Goal: Task Accomplishment & Management: Complete application form

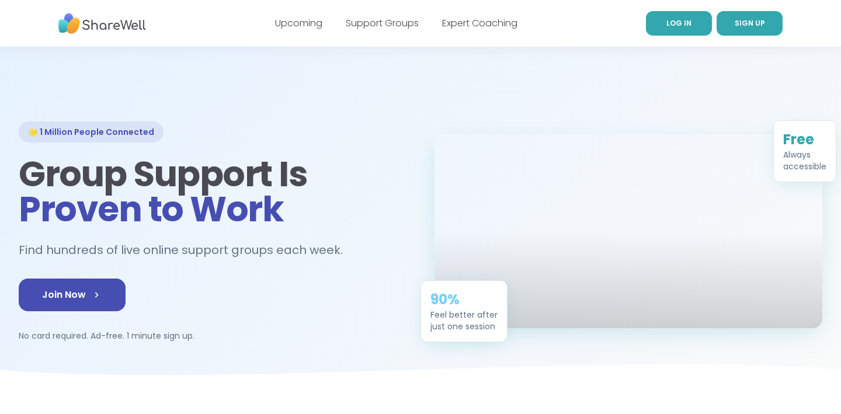
click at [695, 26] on link "LOG IN" at bounding box center [679, 23] width 66 height 25
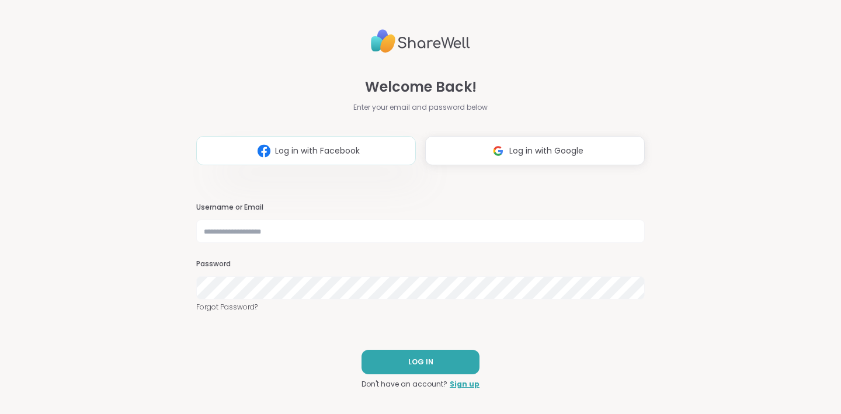
click at [333, 152] on span "Log in with Facebook" at bounding box center [317, 151] width 85 height 12
click at [263, 233] on input "text" at bounding box center [420, 231] width 449 height 23
type input "**********"
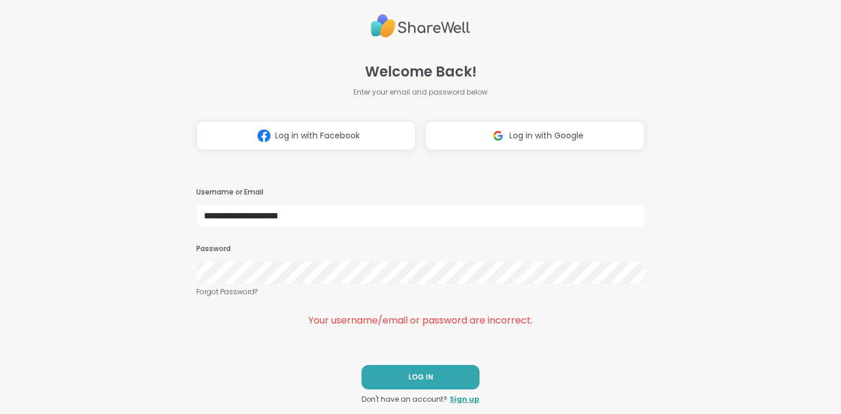
click at [158, 276] on div "**********" at bounding box center [420, 207] width 841 height 414
click at [196, 269] on div "**********" at bounding box center [420, 207] width 841 height 414
click at [465, 400] on link "Sign up" at bounding box center [465, 399] width 30 height 11
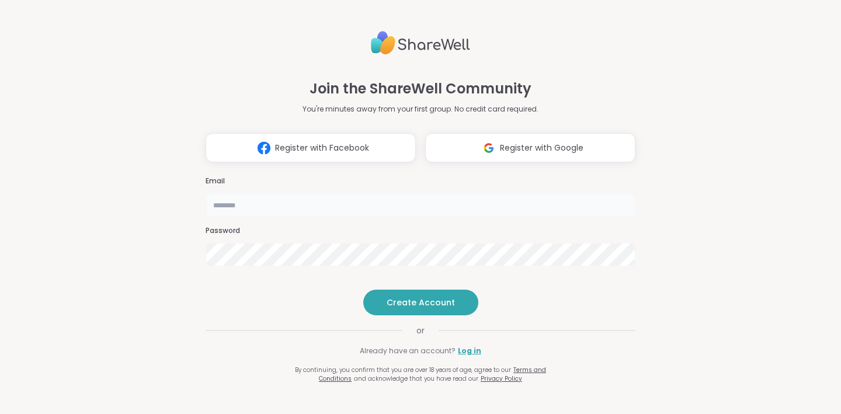
type input "**********"
click at [179, 233] on div "**********" at bounding box center [420, 207] width 841 height 414
click at [442, 309] on span "Create Account" at bounding box center [421, 303] width 68 height 12
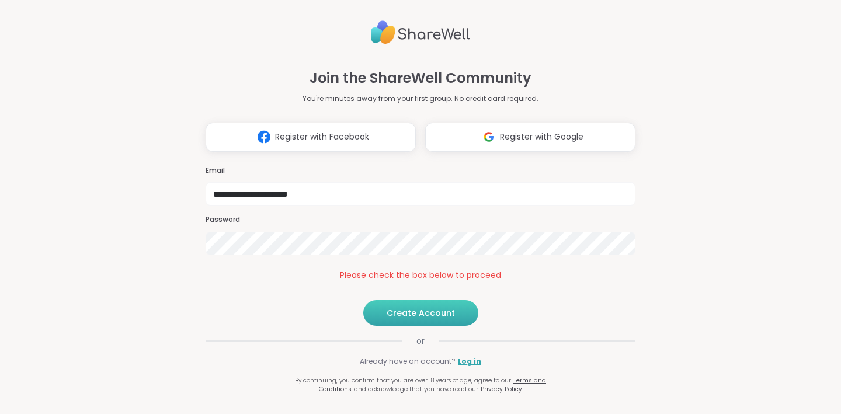
click at [442, 319] on span "Create Account" at bounding box center [421, 313] width 68 height 12
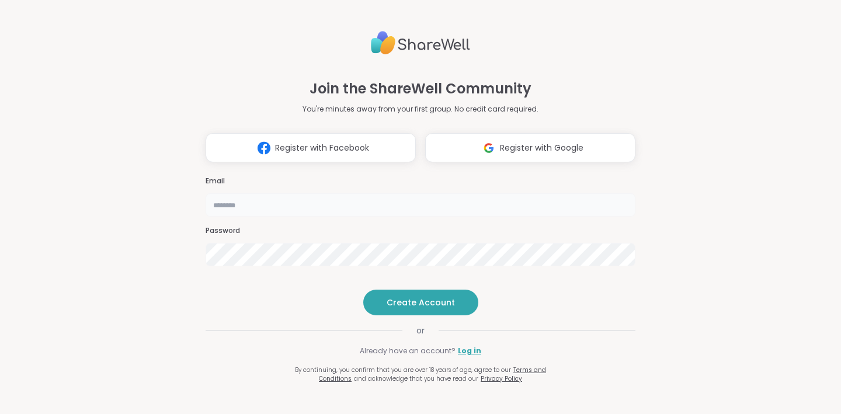
type input "**********"
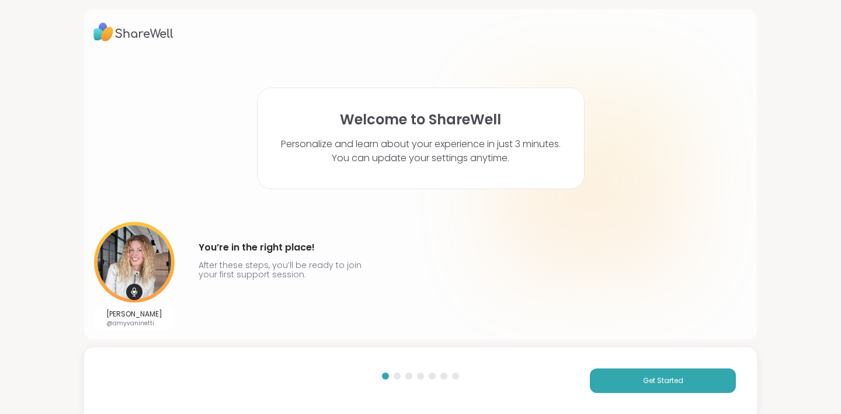
click at [670, 224] on div at bounding box center [590, 181] width 187 height 187
click at [674, 383] on span "Get Started" at bounding box center [663, 381] width 40 height 11
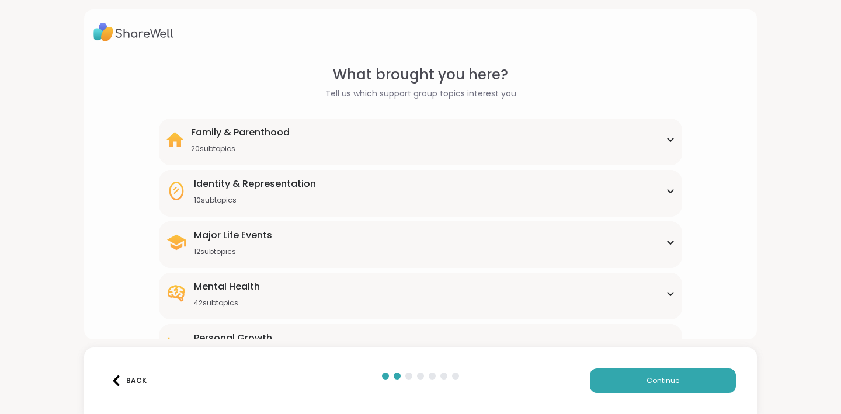
click at [665, 189] on div "Identity & Representation 10 subtopics" at bounding box center [420, 191] width 509 height 28
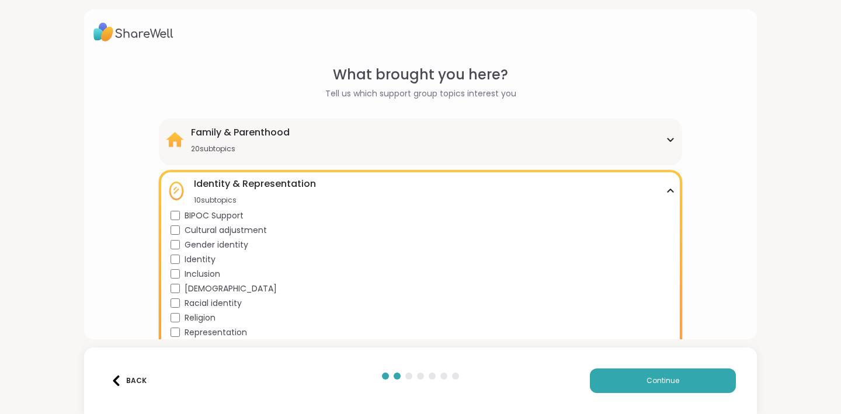
click at [708, 234] on div "What brought you here? Tell us which support group topics interest you Family &…" at bounding box center [420, 340] width 654 height 553
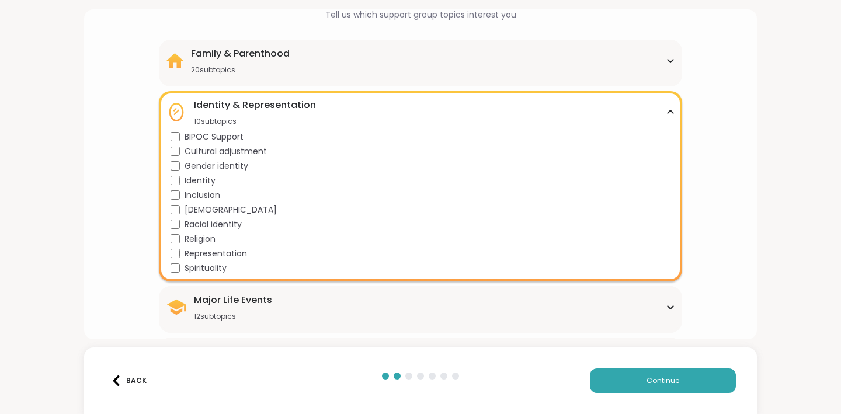
scroll to position [93, 0]
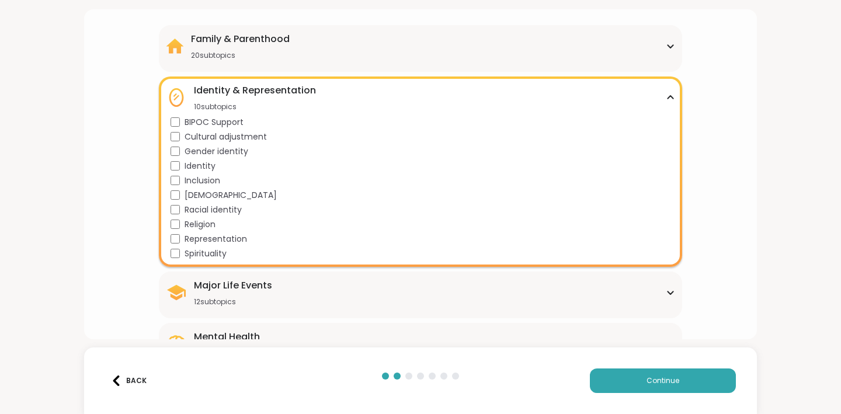
click at [671, 97] on icon at bounding box center [670, 98] width 9 height 6
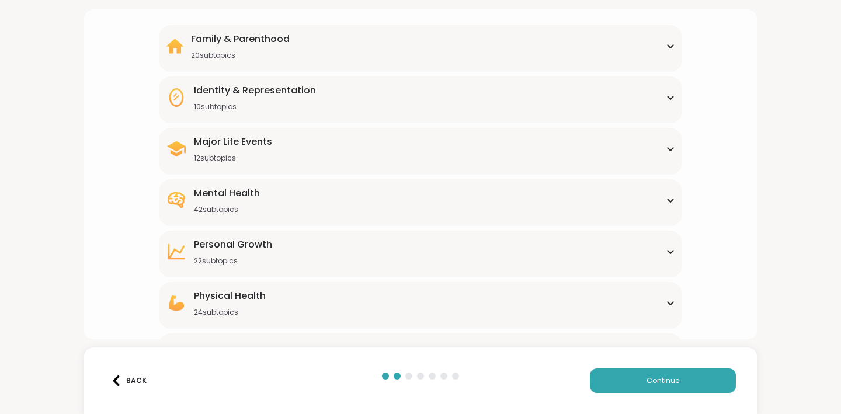
click at [262, 152] on div "Major Life Events 12 subtopics" at bounding box center [233, 149] width 78 height 28
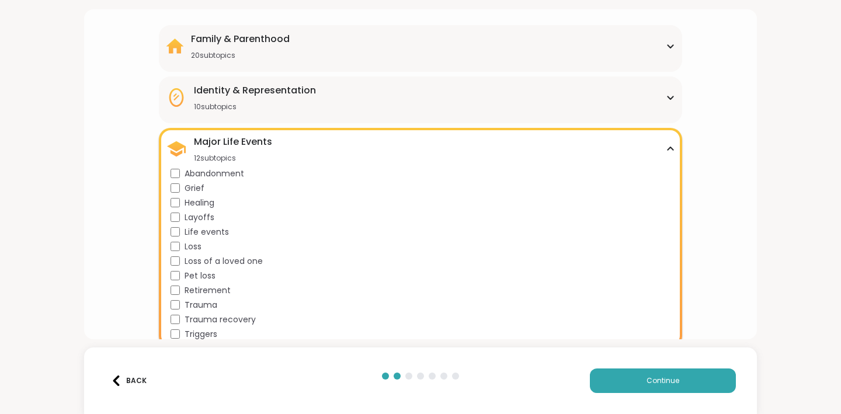
click at [704, 276] on div "What brought you here? Tell us which support group topics interest you Family &…" at bounding box center [420, 262] width 654 height 583
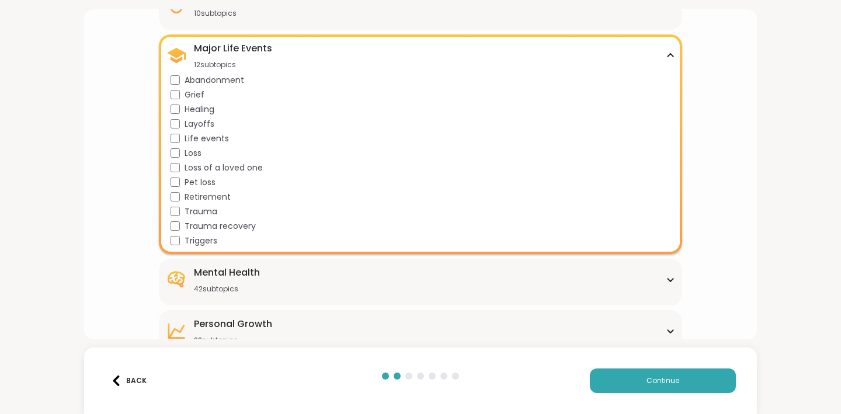
scroll to position [210, 0]
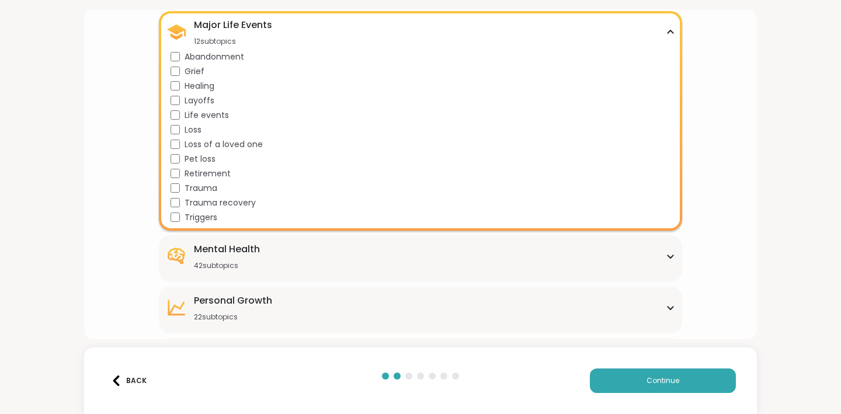
click at [203, 219] on span "Triggers" at bounding box center [201, 218] width 33 height 12
click at [710, 229] on div "What brought you here? Tell us which support group topics interest you Family &…" at bounding box center [420, 145] width 654 height 583
click at [228, 322] on div "Personal Growth 22 subtopics Affirmations Assertiveness Body doubling Boundary …" at bounding box center [421, 310] width 524 height 47
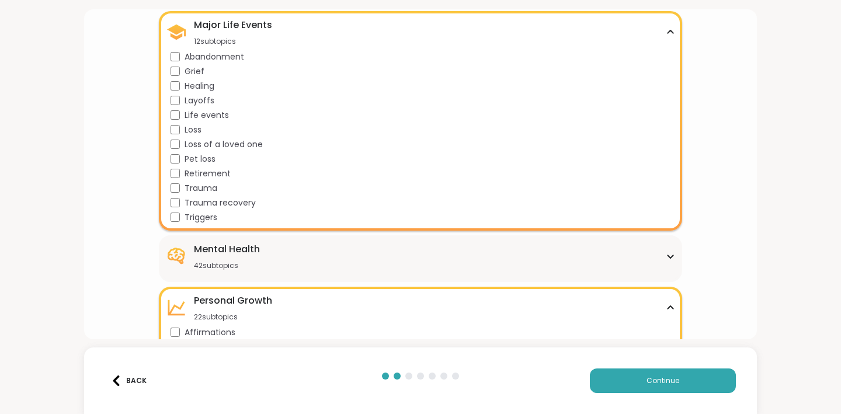
click at [716, 249] on div "What brought you here? Tell us which support group topics interest you Family &…" at bounding box center [420, 305] width 654 height 902
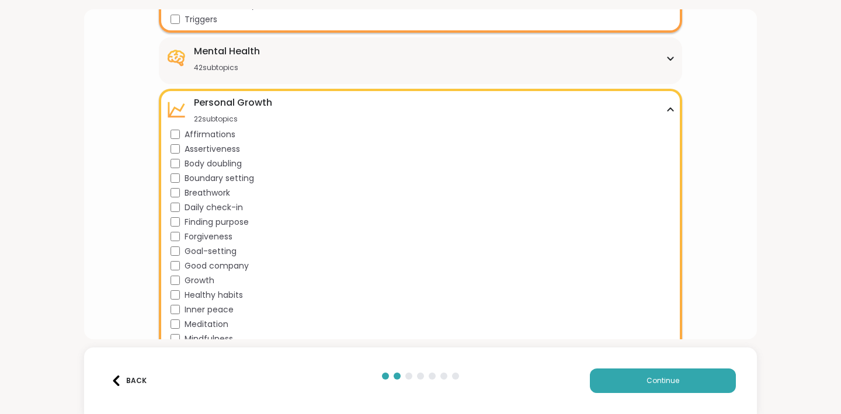
scroll to position [421, 0]
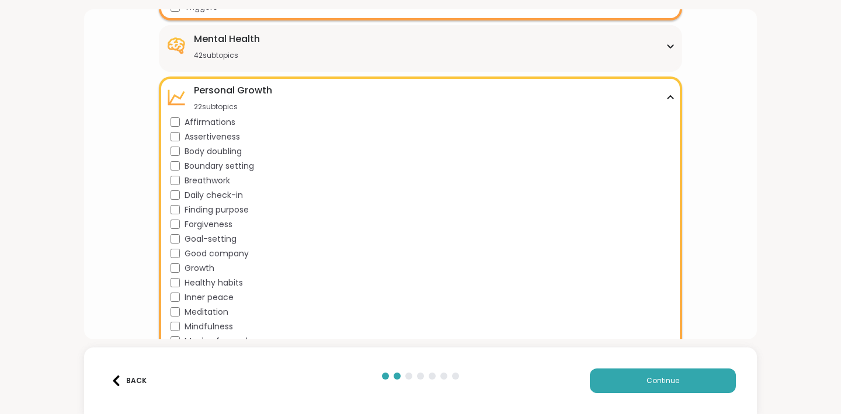
click at [695, 262] on div "What brought you here? Tell us which support group topics interest you Family &…" at bounding box center [420, 95] width 654 height 902
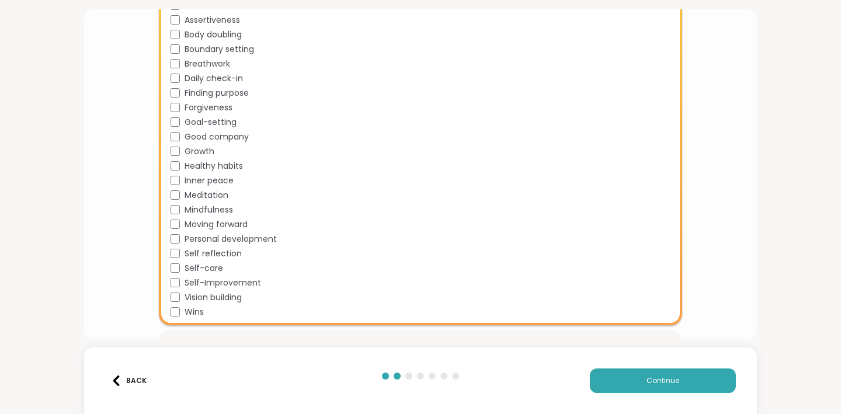
scroll to position [561, 0]
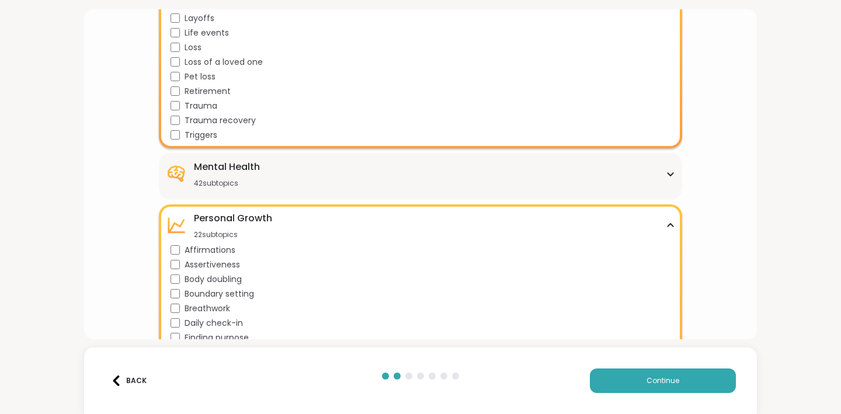
scroll to position [280, 0]
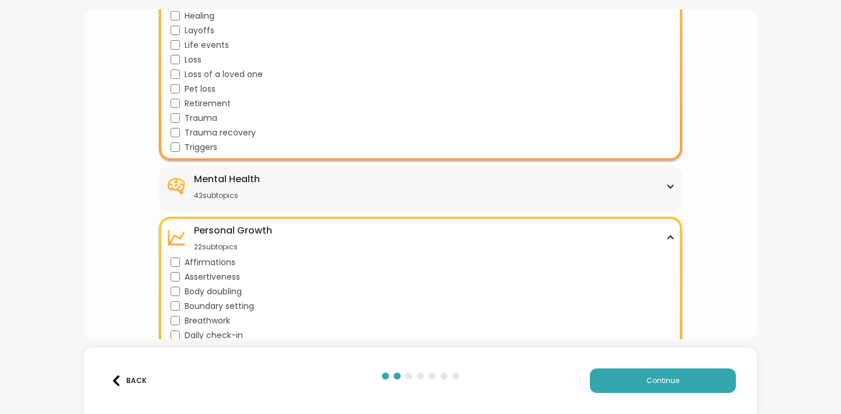
click at [244, 189] on div "Mental Health 42 subtopics" at bounding box center [227, 186] width 66 height 28
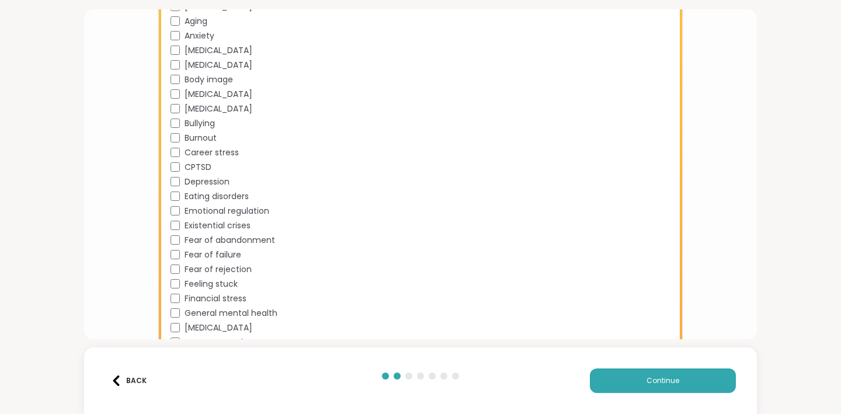
scroll to position [538, 0]
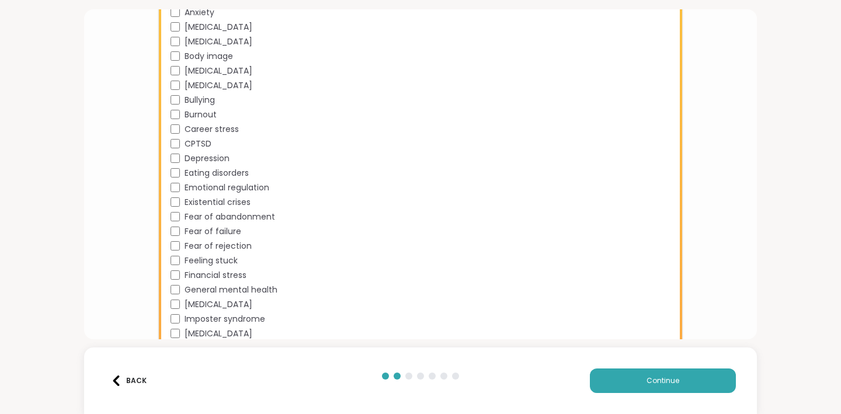
click at [726, 216] on div "What brought you here? Tell us which support group topics interest you Family &…" at bounding box center [420, 270] width 654 height 1486
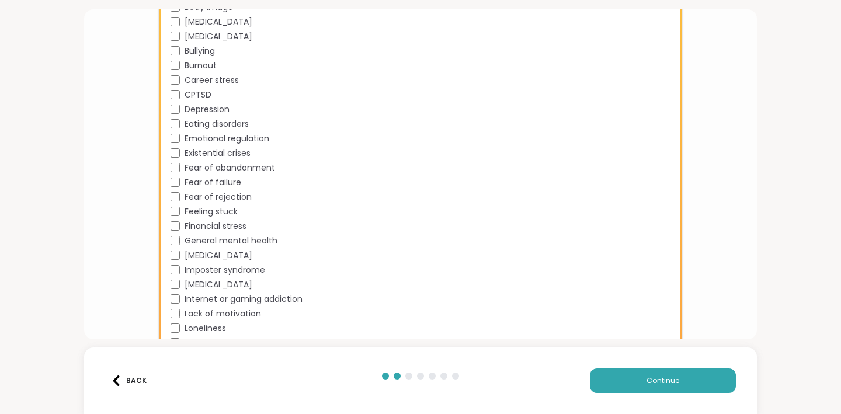
scroll to position [608, 0]
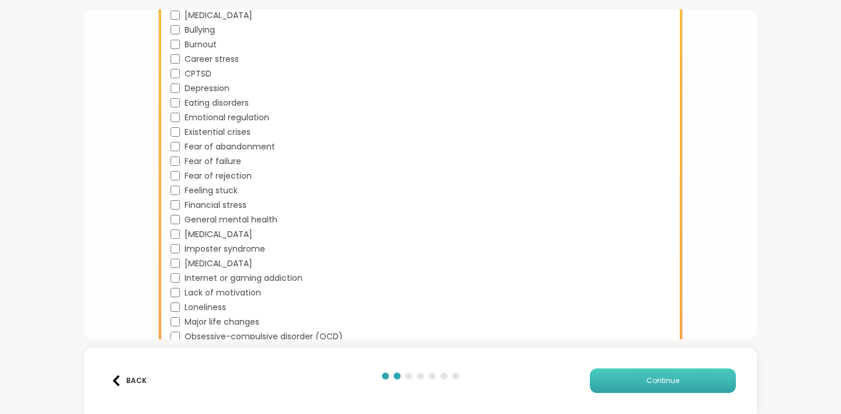
click at [675, 383] on span "Continue" at bounding box center [663, 381] width 33 height 11
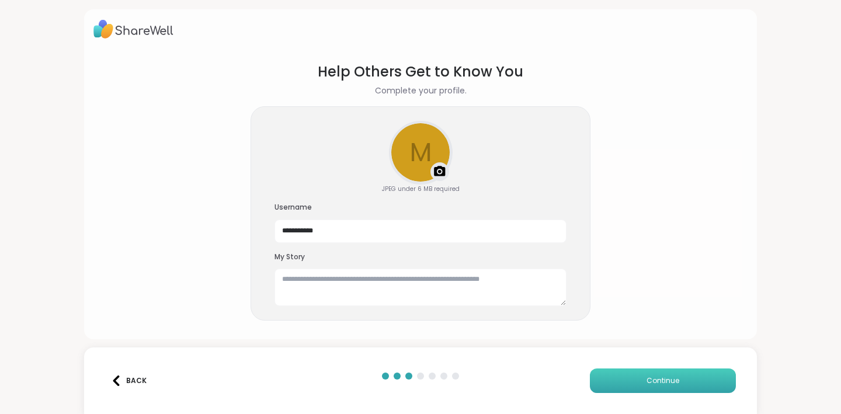
scroll to position [3, 0]
click at [335, 237] on input "**********" at bounding box center [421, 231] width 292 height 23
type input "**********"
click at [413, 279] on textarea at bounding box center [421, 287] width 292 height 37
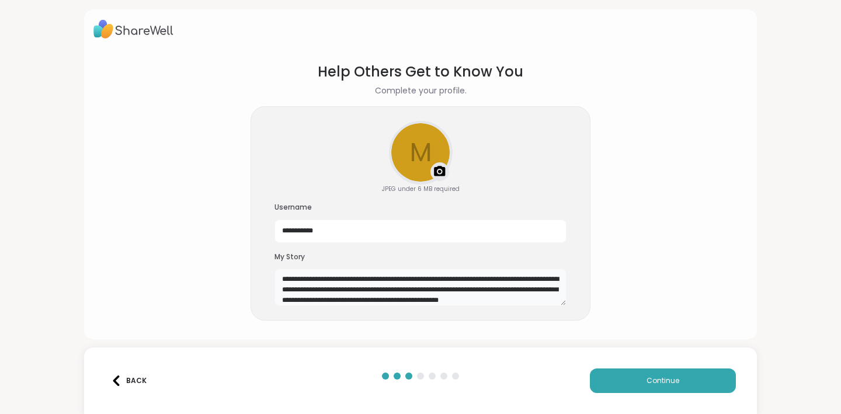
scroll to position [10, 0]
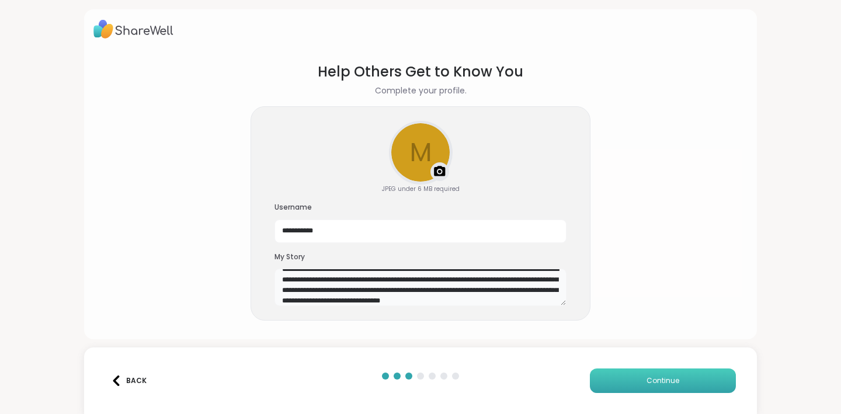
type textarea "**********"
click at [665, 381] on span "Continue" at bounding box center [663, 381] width 33 height 11
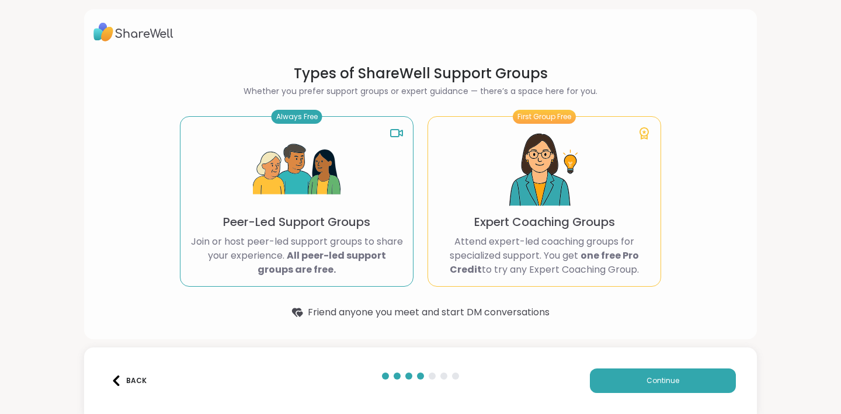
scroll to position [0, 0]
click at [657, 384] on span "Continue" at bounding box center [663, 381] width 33 height 11
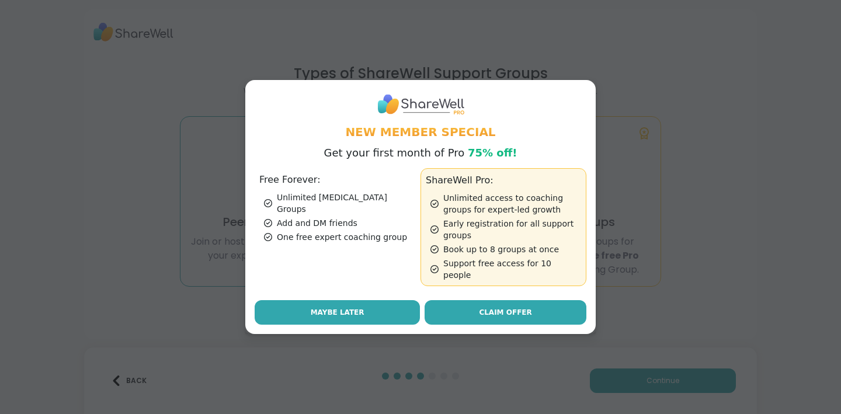
click at [349, 307] on span "Maybe Later" at bounding box center [338, 312] width 54 height 11
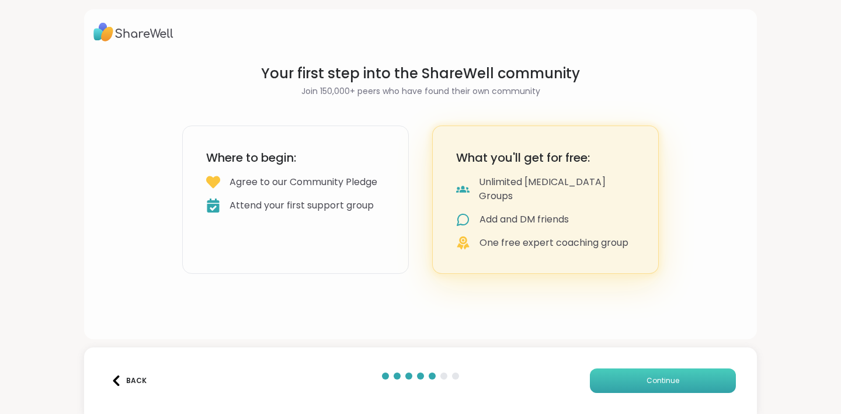
click at [658, 384] on span "Continue" at bounding box center [663, 381] width 33 height 11
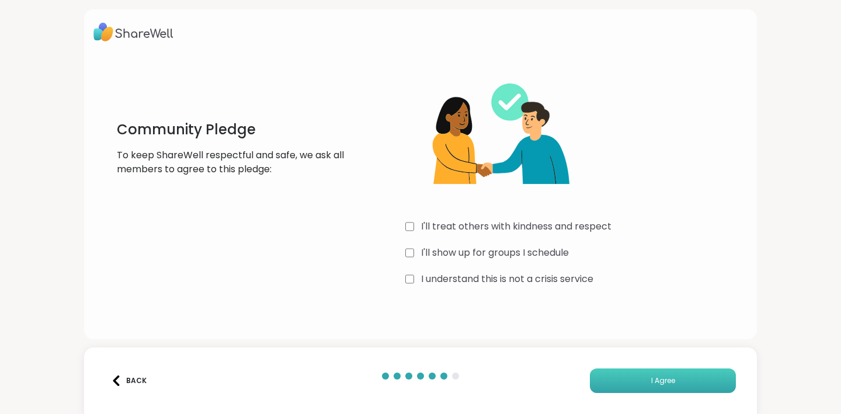
click at [663, 387] on button "I Agree" at bounding box center [663, 381] width 146 height 25
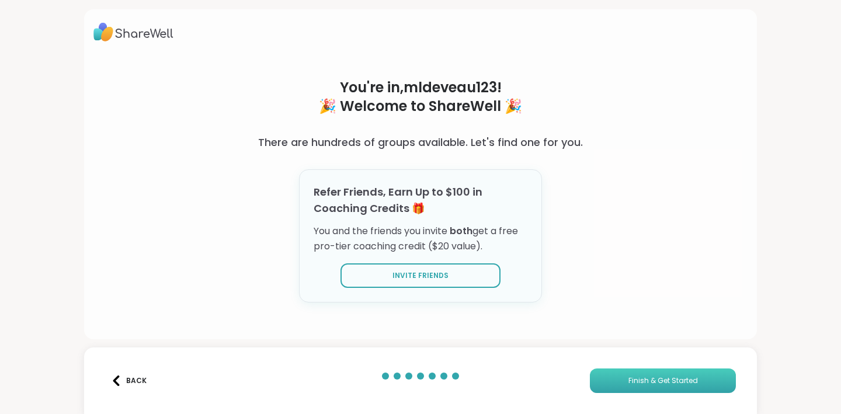
click at [685, 377] on span "Finish & Get Started" at bounding box center [664, 381] width 70 height 11
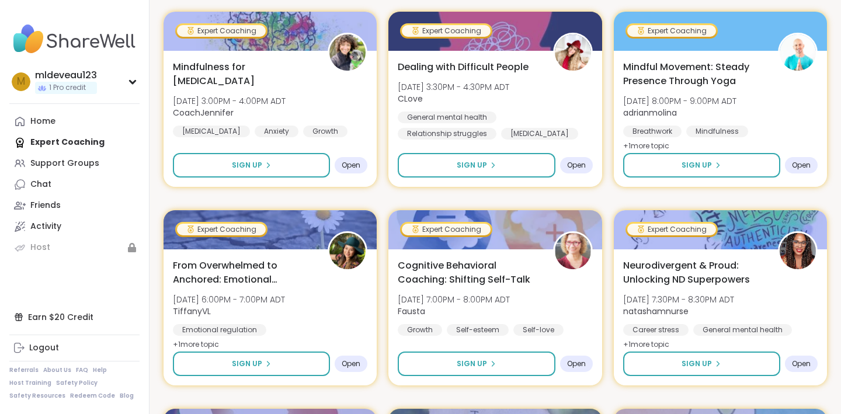
scroll to position [421, 0]
